Goal: Information Seeking & Learning: Learn about a topic

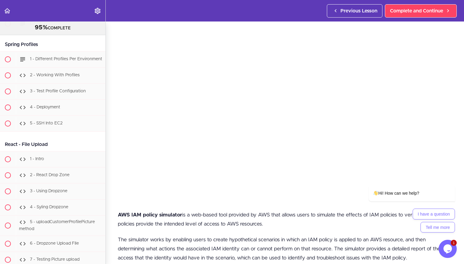
scroll to position [21, 0]
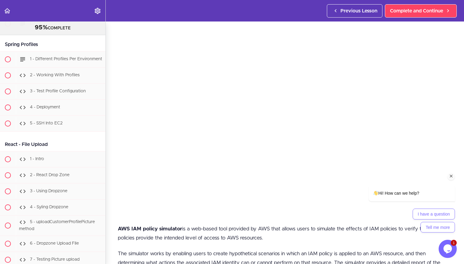
click at [452, 175] on icon "Chat attention grabber" at bounding box center [451, 175] width 5 height 5
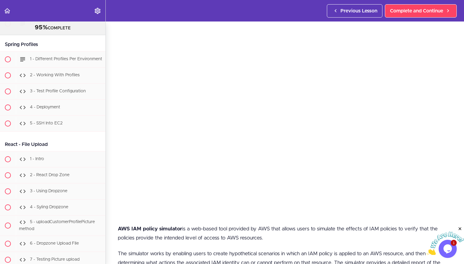
click at [461, 227] on icon "Close" at bounding box center [460, 228] width 5 height 5
click at [411, 17] on link "Complete and Continue" at bounding box center [421, 10] width 72 height 13
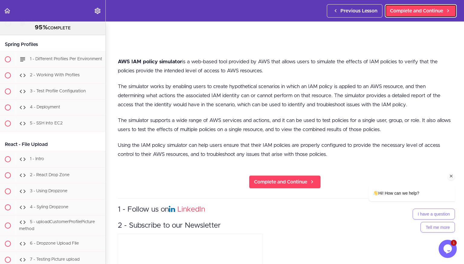
scroll to position [188, 0]
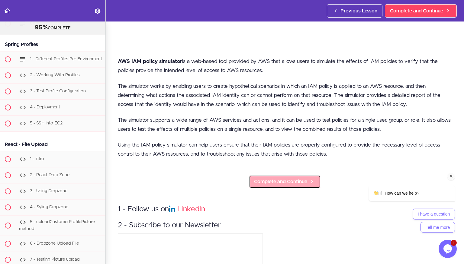
click at [265, 184] on link "Complete and Continue" at bounding box center [285, 181] width 72 height 13
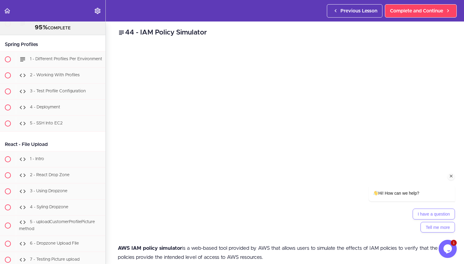
scroll to position [0, 0]
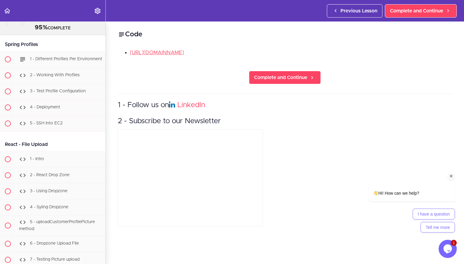
scroll to position [14781, 0]
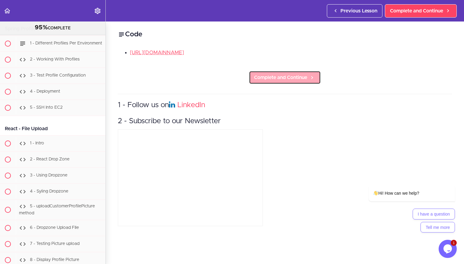
click at [297, 77] on span "Complete and Continue" at bounding box center [280, 77] width 53 height 7
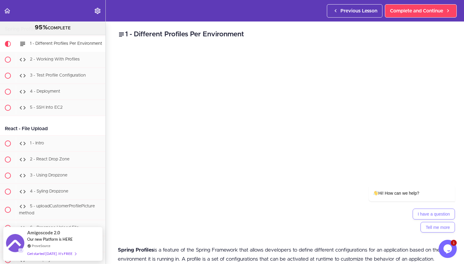
scroll to position [14817, 0]
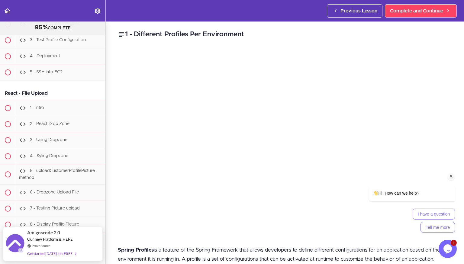
click at [451, 175] on icon "Chat attention grabber" at bounding box center [451, 175] width 5 height 5
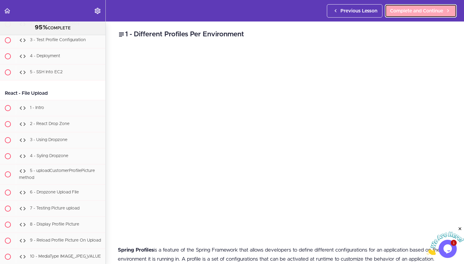
click at [405, 8] on span "Complete and Continue" at bounding box center [416, 10] width 53 height 7
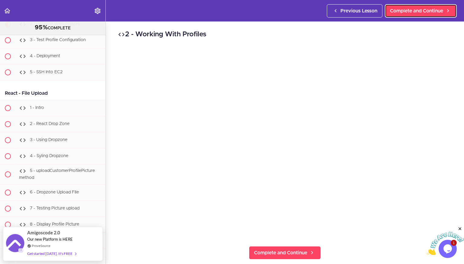
scroll to position [14837, 0]
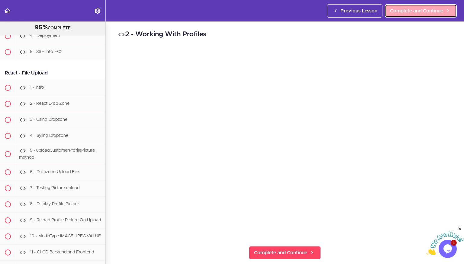
click at [406, 14] on span "Complete and Continue" at bounding box center [416, 10] width 53 height 7
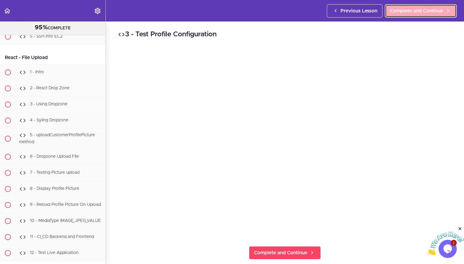
scroll to position [14853, 0]
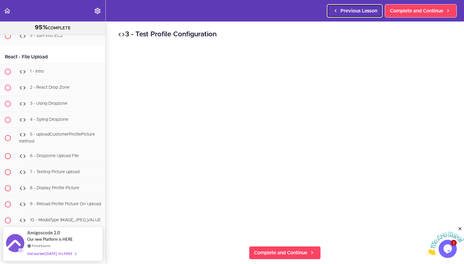
click at [353, 12] on span "Previous Lesson" at bounding box center [359, 10] width 37 height 7
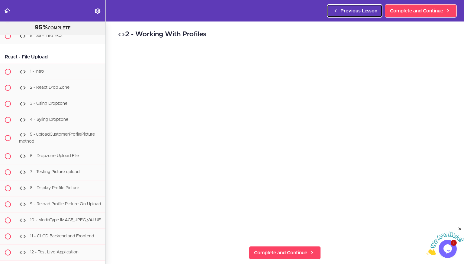
scroll to position [14837, 0]
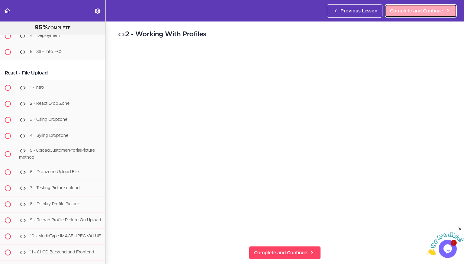
click at [396, 15] on link "Complete and Continue" at bounding box center [421, 10] width 72 height 13
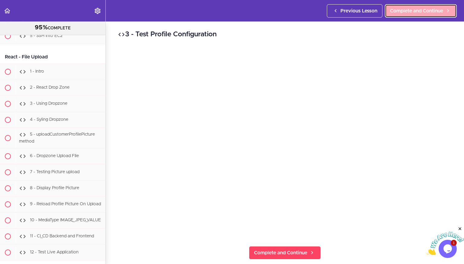
click at [408, 13] on span "Complete and Continue" at bounding box center [416, 10] width 53 height 7
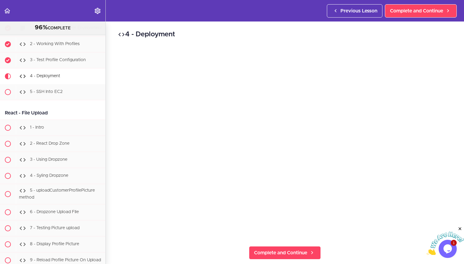
scroll to position [14797, 0]
click at [430, 8] on span "Complete and Continue" at bounding box center [416, 10] width 53 height 7
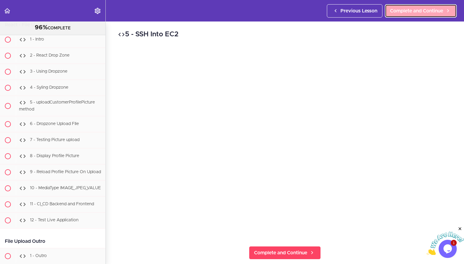
click at [420, 15] on link "Complete and Continue" at bounding box center [421, 10] width 72 height 13
